Goal: Use online tool/utility: Utilize a website feature to perform a specific function

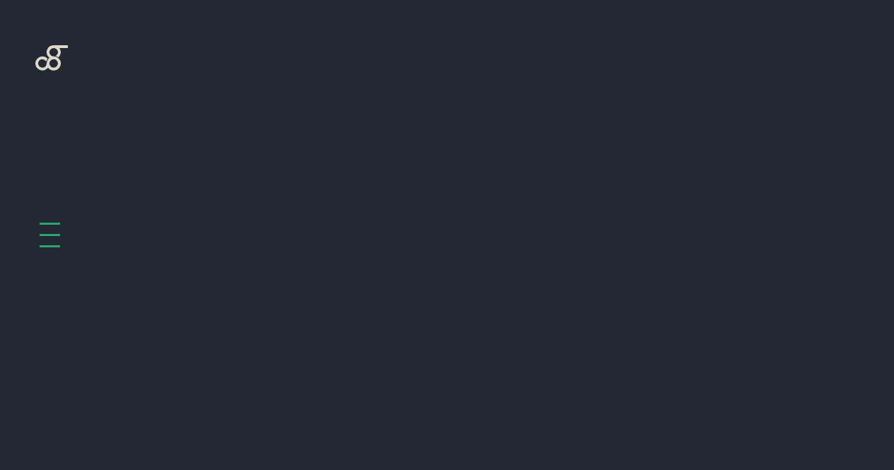
scroll to position [636, 0]
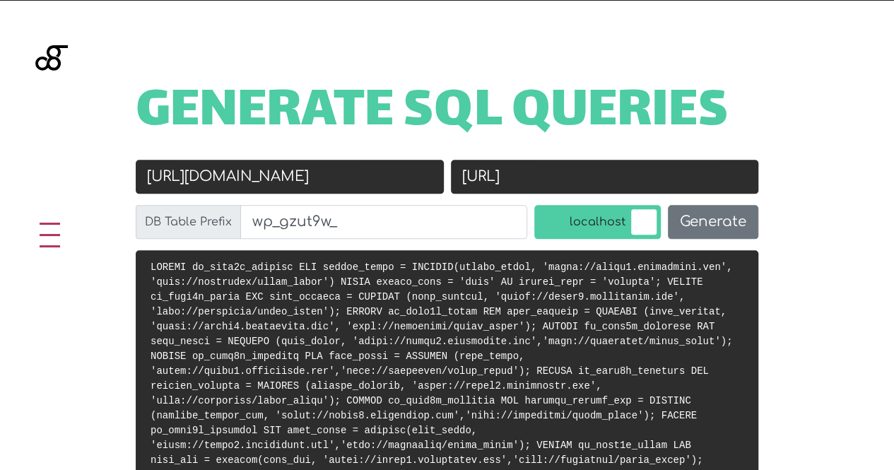
click at [413, 165] on input "[URL][DOMAIN_NAME]" at bounding box center [290, 177] width 308 height 34
paste input "exquitech.dhdstaging"
type input "[URL][DOMAIN_NAME]"
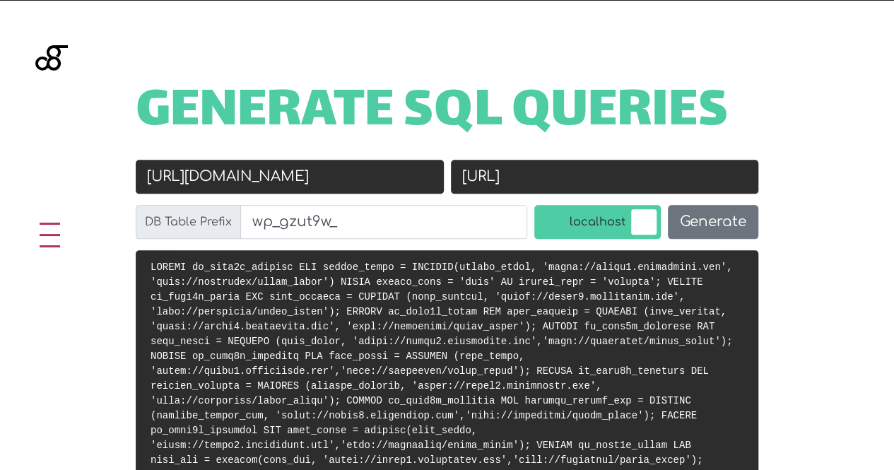
click at [594, 184] on input "[URL]" at bounding box center [605, 177] width 308 height 34
click at [593, 184] on input "[URL]" at bounding box center [605, 177] width 308 height 34
paste input "[DOMAIN_NAME][URL]"
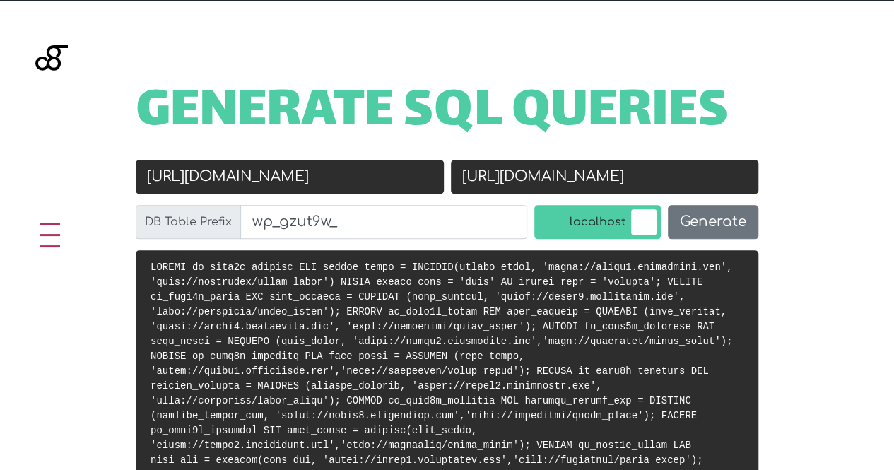
scroll to position [0, 105]
type input "[URL][DOMAIN_NAME]"
click at [590, 223] on label "localhost" at bounding box center [597, 222] width 126 height 34
click at [520, 208] on input "localhost" at bounding box center [520, 208] width 0 height 0
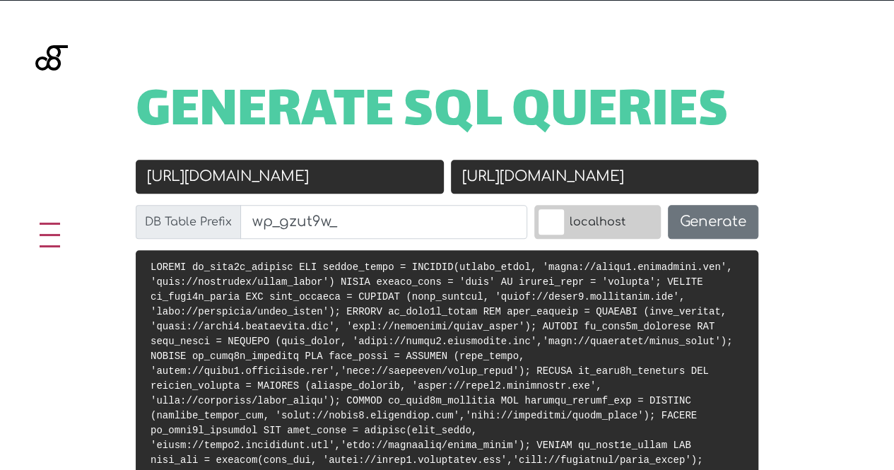
scroll to position [0, 0]
click at [697, 217] on button "Generate" at bounding box center [713, 222] width 90 height 34
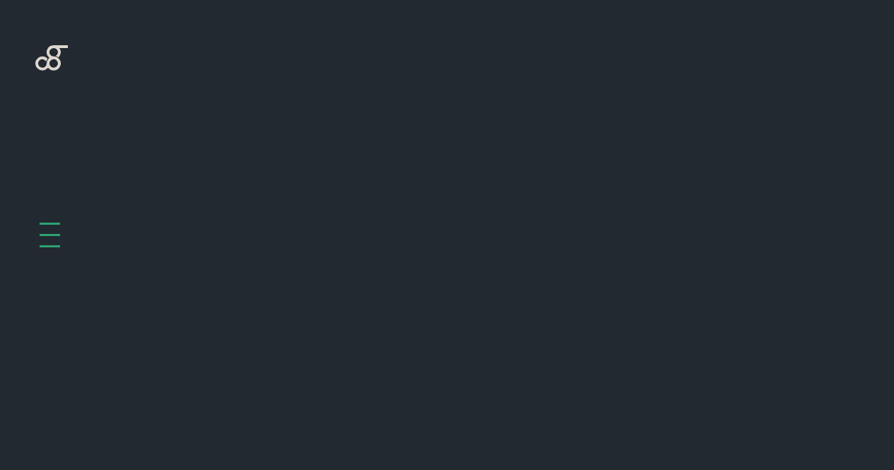
scroll to position [636, 0]
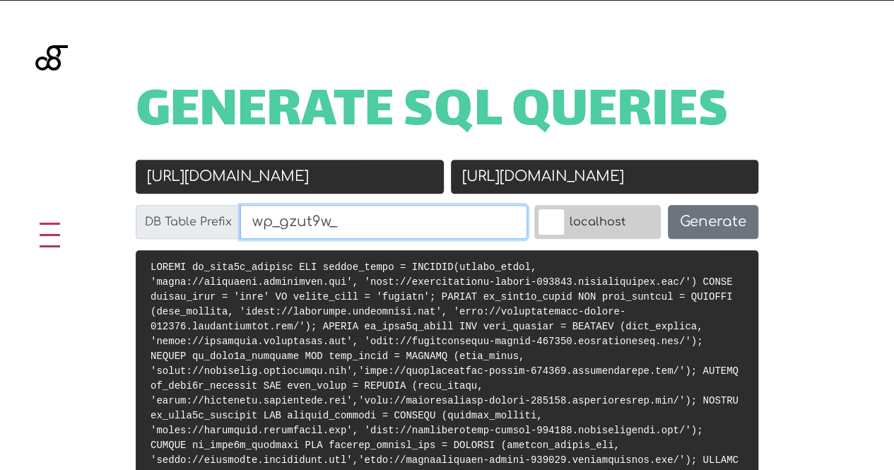
drag, startPoint x: 307, startPoint y: 220, endPoint x: 375, endPoint y: 219, distance: 68.5
click at [375, 219] on input "wp_gzut9w_" at bounding box center [383, 222] width 287 height 34
type input "wp_"
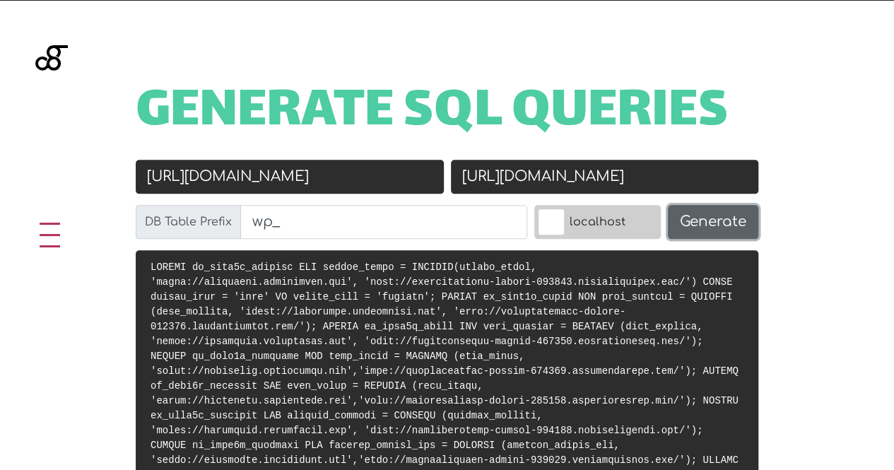
click at [678, 218] on button "Generate" at bounding box center [713, 222] width 90 height 34
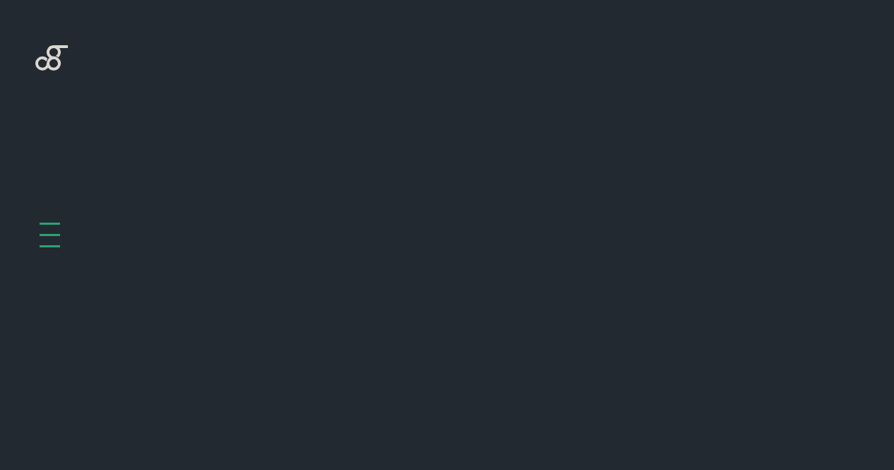
scroll to position [636, 0]
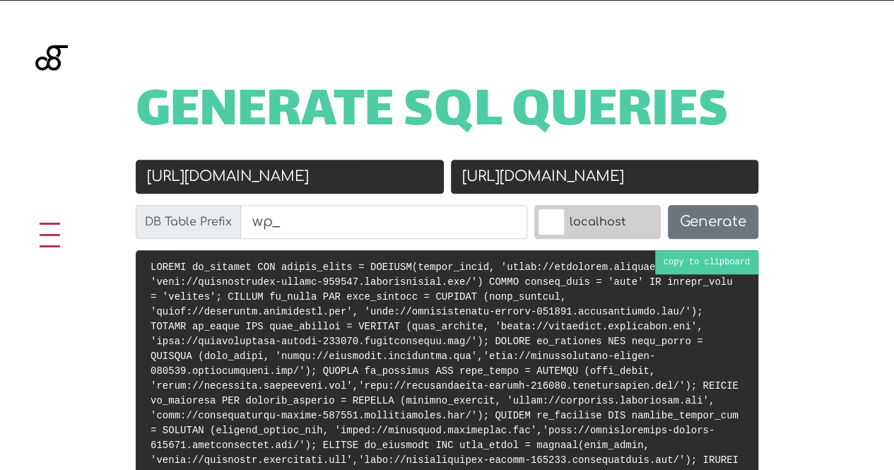
click at [632, 276] on code at bounding box center [444, 393] width 588 height 264
click at [492, 173] on input "[URL][DOMAIN_NAME]" at bounding box center [605, 177] width 308 height 34
type input "https://darkslategray-jaguar-376112.hostingersite.com/"
click at [366, 171] on input "[URL][DOMAIN_NAME]" at bounding box center [290, 177] width 308 height 34
click at [453, 172] on input "https://darkslategray-jaguar-376112.hostingersite.com/" at bounding box center [605, 177] width 308 height 34
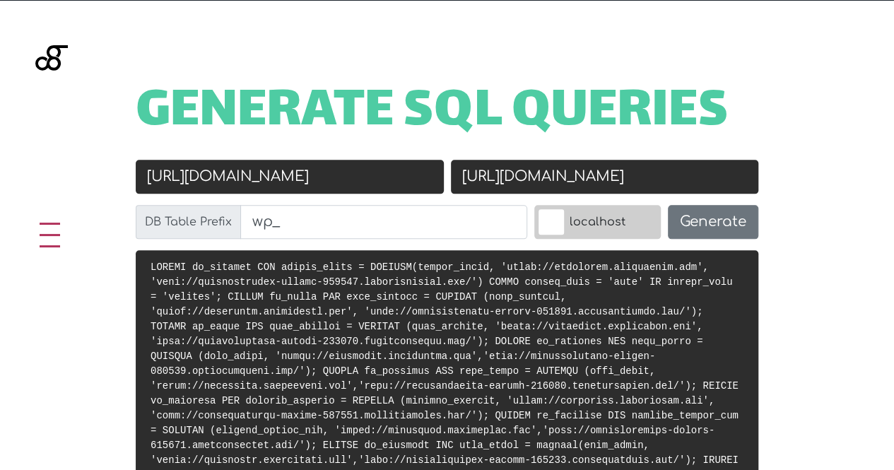
click at [454, 172] on input "https://darkslategray-jaguar-376112.hostingersite.com/" at bounding box center [605, 177] width 308 height 34
click at [319, 172] on input "[URL][DOMAIN_NAME]" at bounding box center [290, 177] width 308 height 34
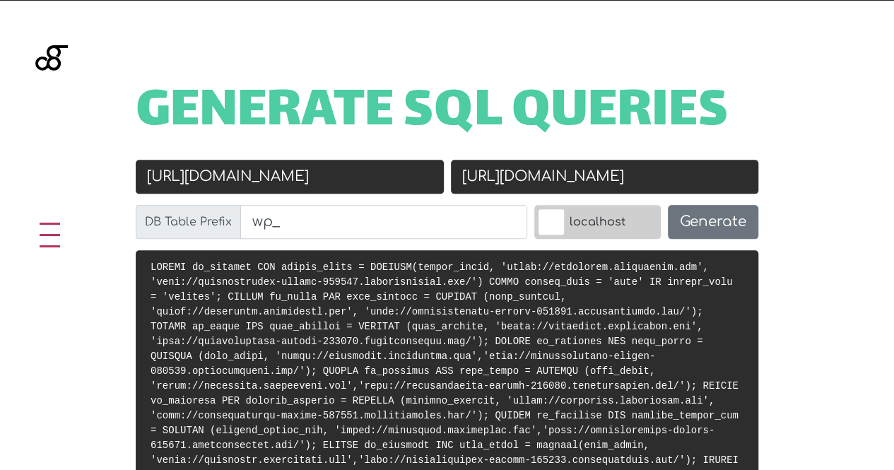
click at [318, 172] on input "[URL][DOMAIN_NAME]" at bounding box center [290, 177] width 308 height 34
paste input "[DOMAIN_NAME][URL]"
drag, startPoint x: 172, startPoint y: 182, endPoint x: 76, endPoint y: 167, distance: 97.1
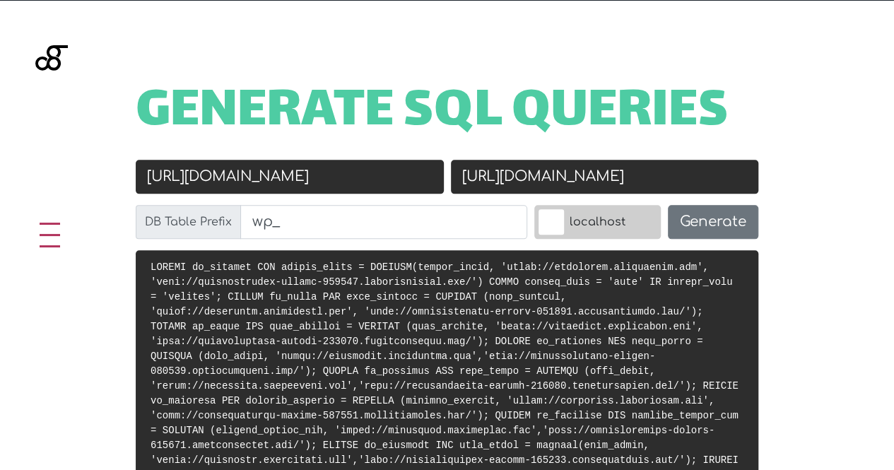
click at [188, 172] on input "https://darkslategray-jaguar-376112.hostingersite.com/" at bounding box center [290, 177] width 308 height 34
type input "[URL][DOMAIN_NAME]"
click at [700, 215] on button "Generate" at bounding box center [713, 222] width 90 height 34
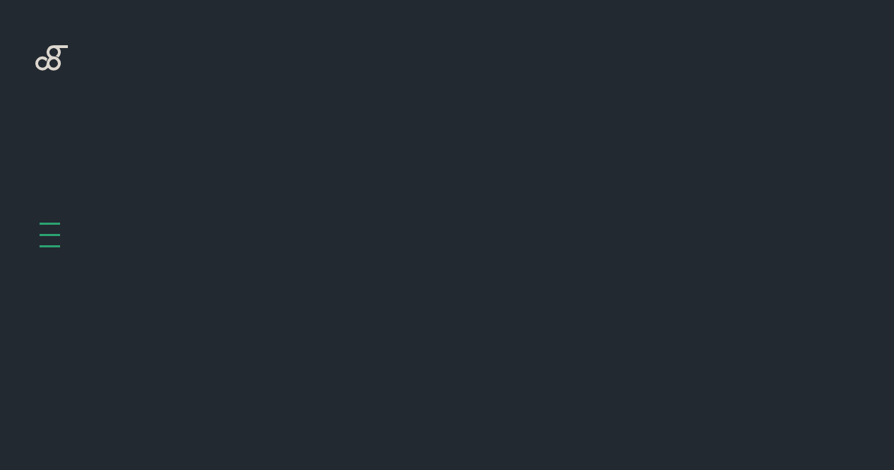
scroll to position [636, 0]
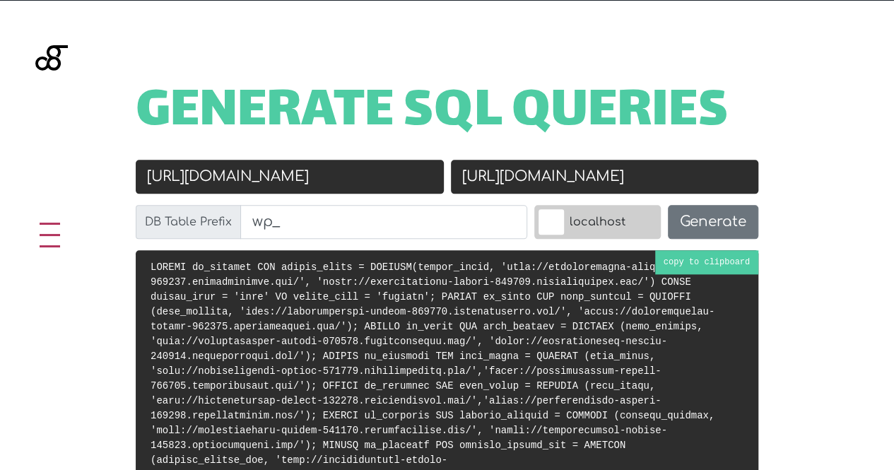
click at [677, 263] on pre at bounding box center [447, 415] width 622 height 331
